Goal: Task Accomplishment & Management: Complete application form

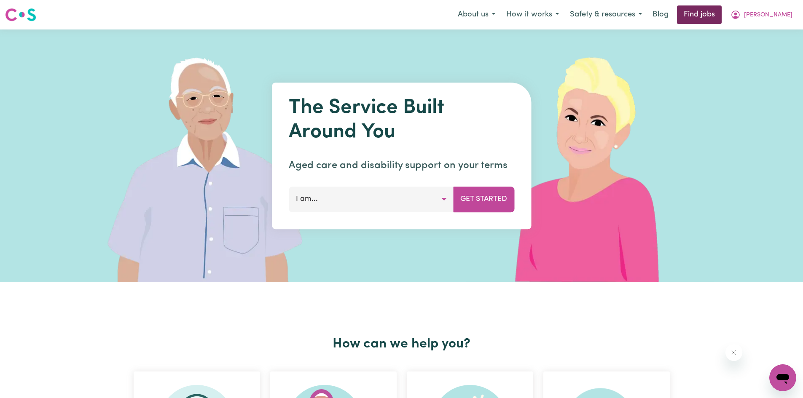
click at [721, 16] on link "Find jobs" at bounding box center [699, 14] width 45 height 19
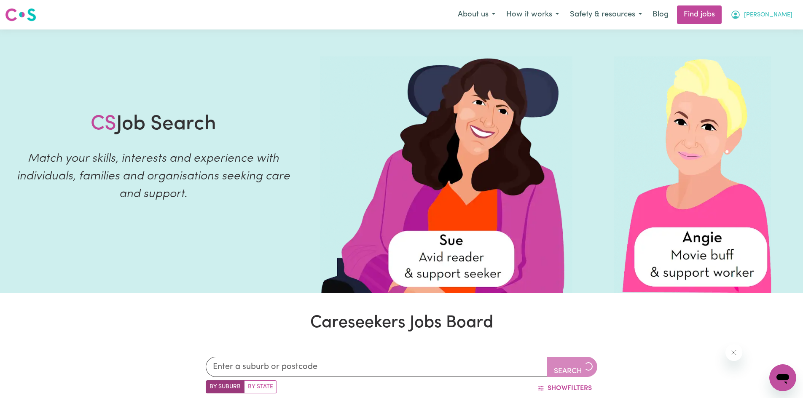
click at [779, 9] on button "[PERSON_NAME]" at bounding box center [761, 15] width 73 height 18
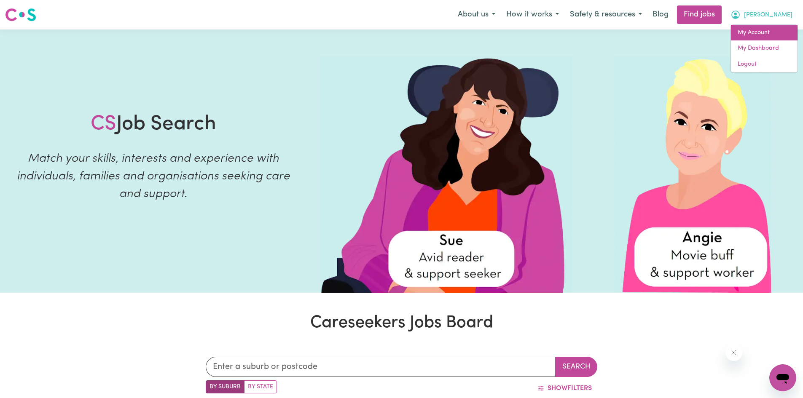
click at [754, 34] on link "My Account" at bounding box center [763, 33] width 67 height 16
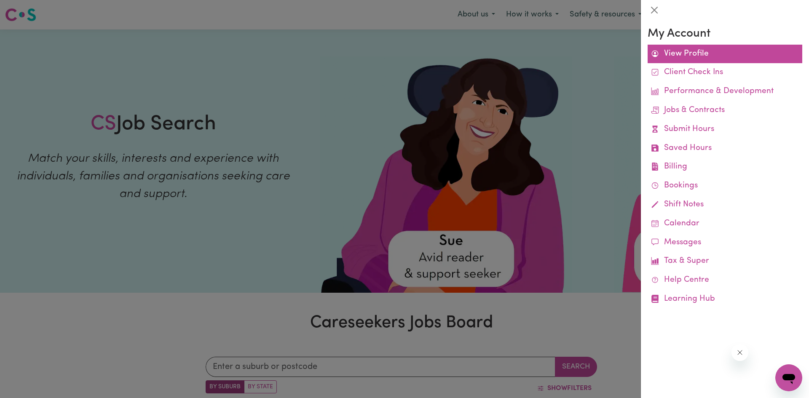
click at [675, 56] on link "View Profile" at bounding box center [724, 54] width 155 height 19
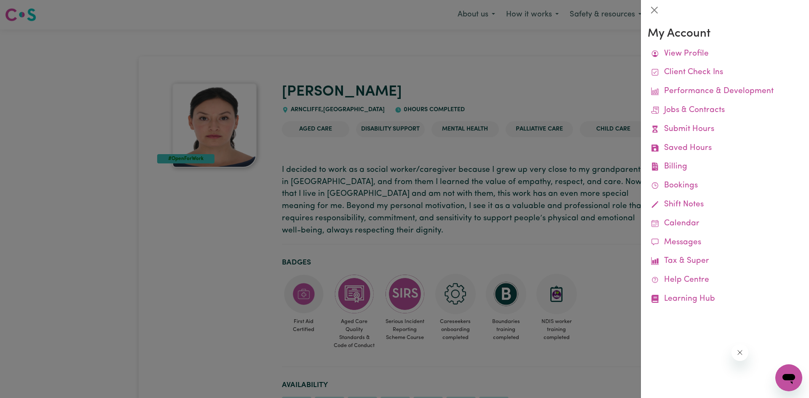
click at [586, 81] on div at bounding box center [404, 199] width 809 height 398
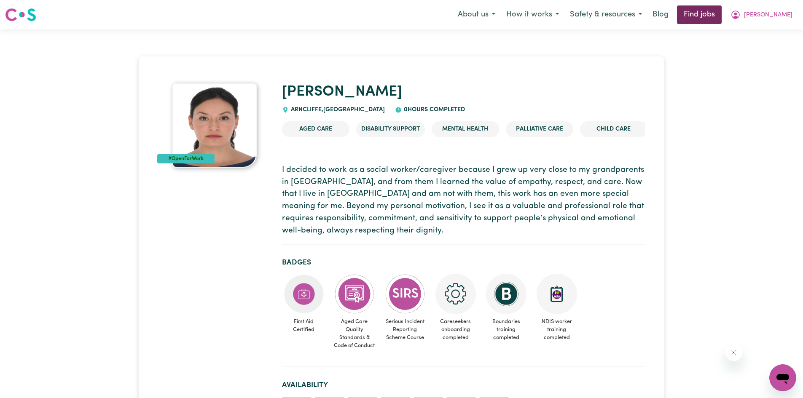
click at [717, 14] on link "Find jobs" at bounding box center [699, 14] width 45 height 19
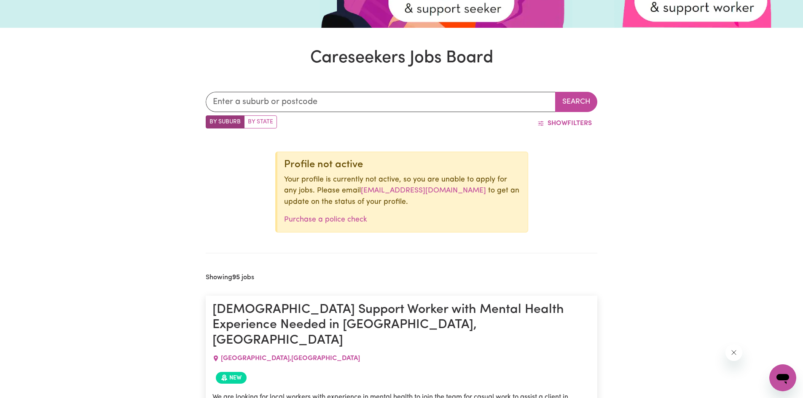
scroll to position [222, 0]
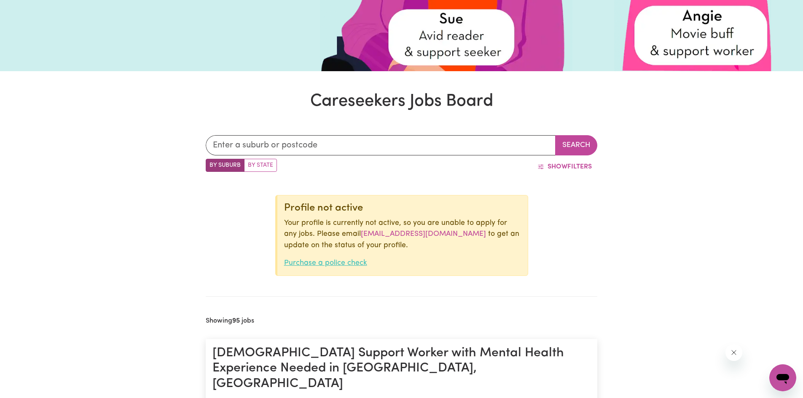
click at [334, 261] on link "Purchase a police check" at bounding box center [325, 263] width 83 height 7
click at [301, 235] on p "Your profile is currently not active, so you are unable to apply for any jobs. …" at bounding box center [402, 234] width 237 height 33
drag, startPoint x: 463, startPoint y: 235, endPoint x: 348, endPoint y: 236, distance: 114.6
click at [348, 236] on p "Your profile is currently not active, so you are unable to apply for any jobs. …" at bounding box center [402, 234] width 237 height 33
copy p "[EMAIL_ADDRESS][DOMAIN_NAME]"
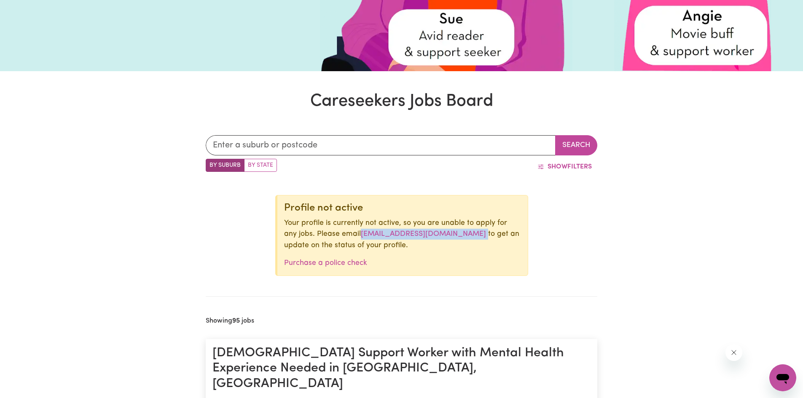
copy p "[EMAIL_ADDRESS][DOMAIN_NAME]"
drag, startPoint x: 384, startPoint y: 262, endPoint x: 324, endPoint y: 268, distance: 60.5
click at [324, 268] on p "Purchase a police check" at bounding box center [402, 263] width 237 height 11
copy link "police check"
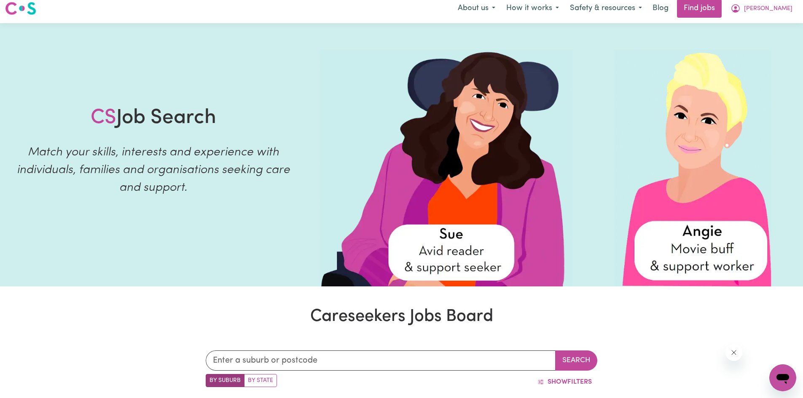
scroll to position [0, 0]
